Goal: Task Accomplishment & Management: Manage account settings

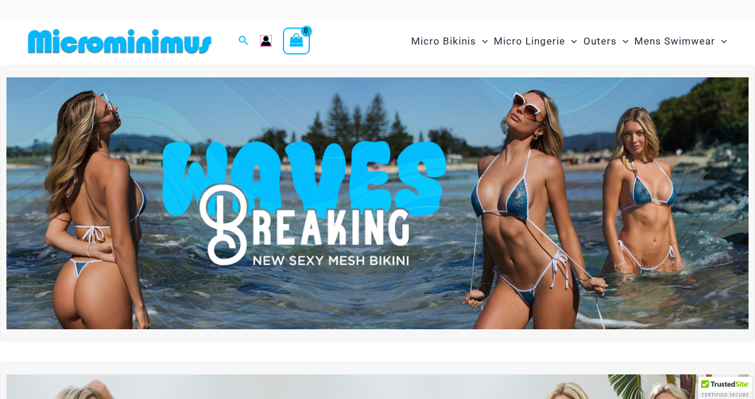
click at [266, 42] on icon "Account icon link" at bounding box center [266, 41] width 11 height 11
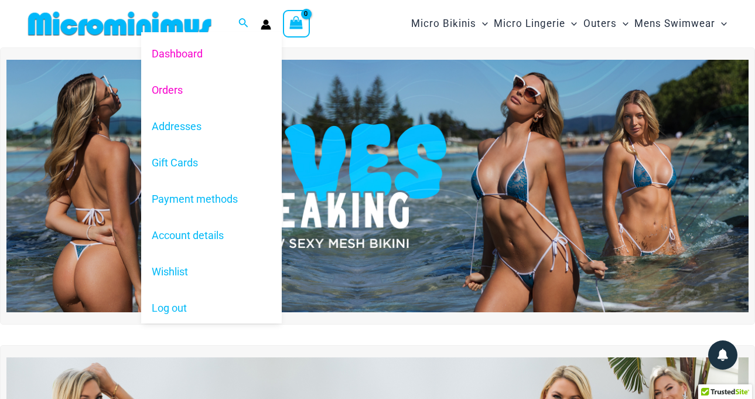
click at [177, 88] on link "Orders" at bounding box center [211, 89] width 141 height 36
